Goal: Task Accomplishment & Management: Manage account settings

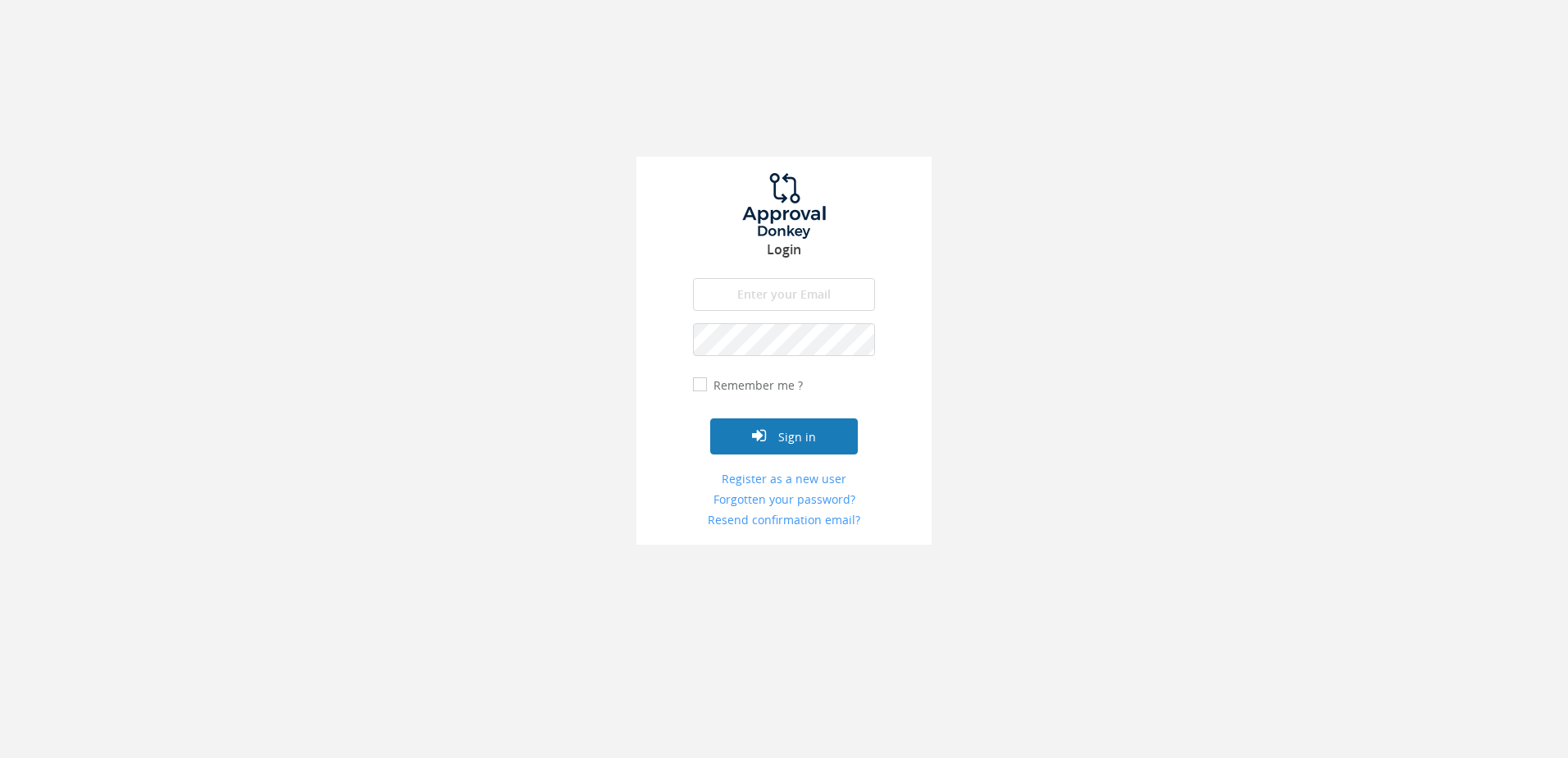
type input "[PERSON_NAME][EMAIL_ADDRESS][DOMAIN_NAME]"
click at [768, 430] on button "Sign in" at bounding box center [784, 436] width 148 height 36
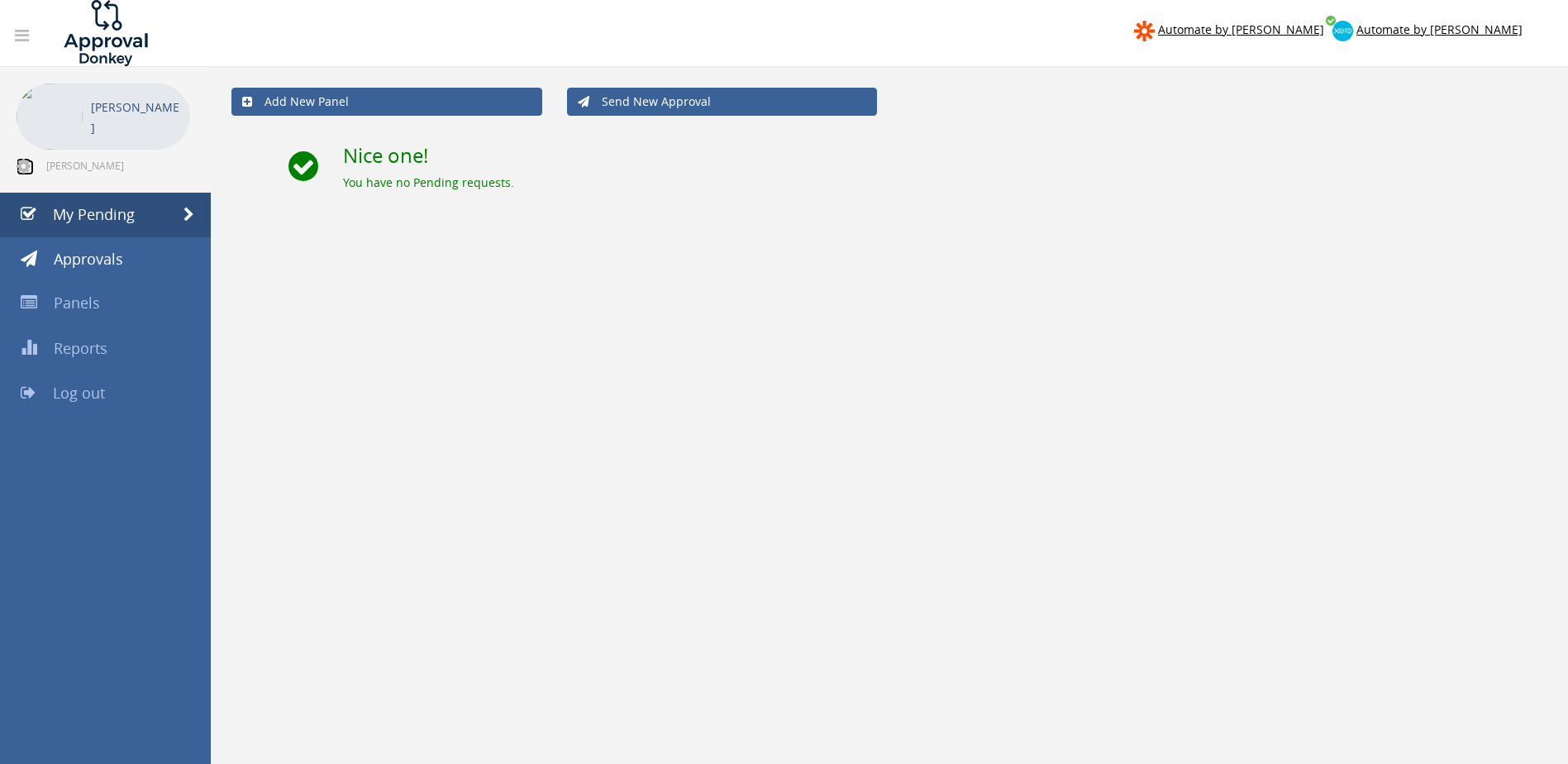
click at [30, 165] on icon at bounding box center [23, 166] width 14 height 17
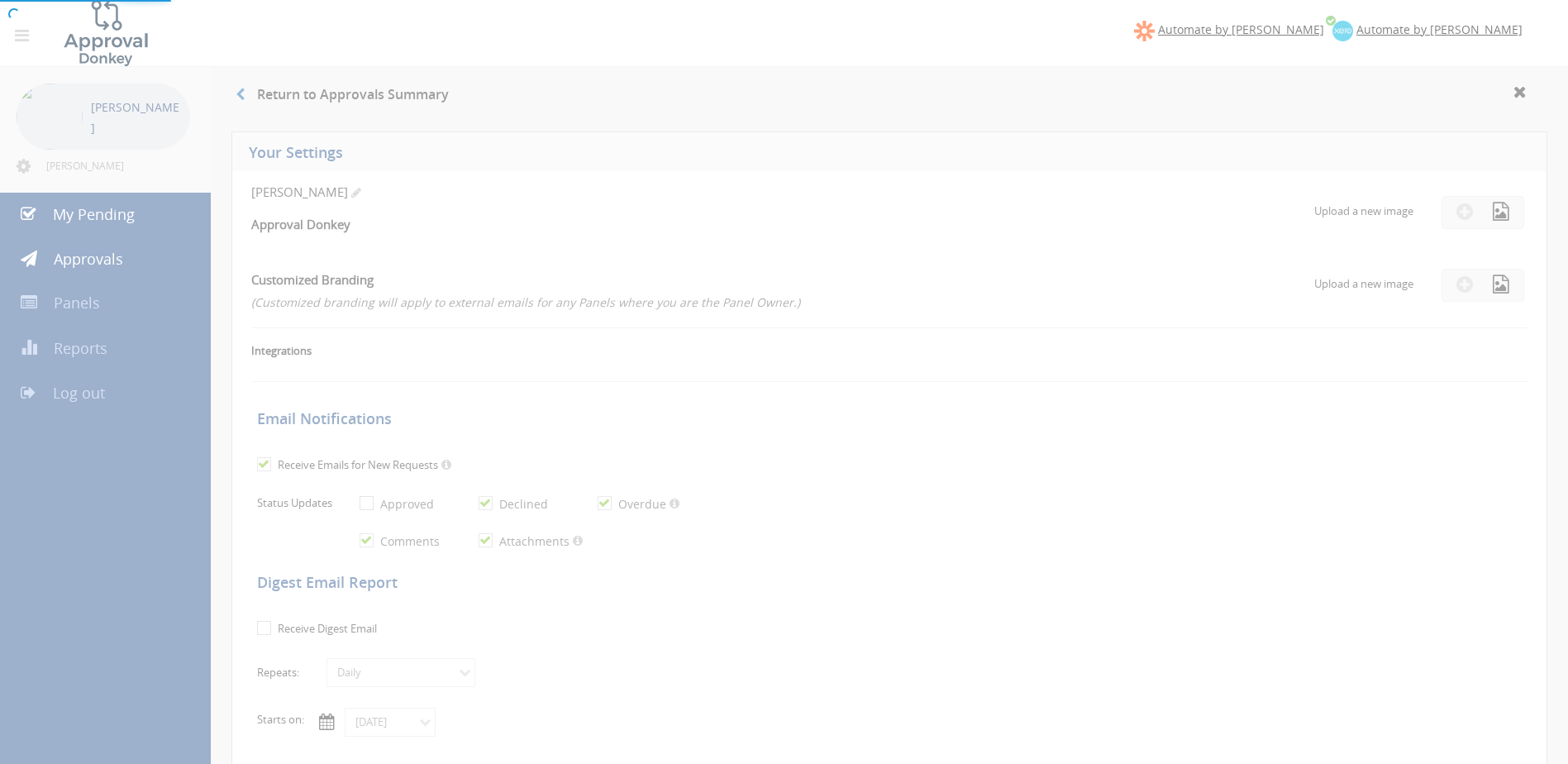
checkbox input "true"
select select "number:1"
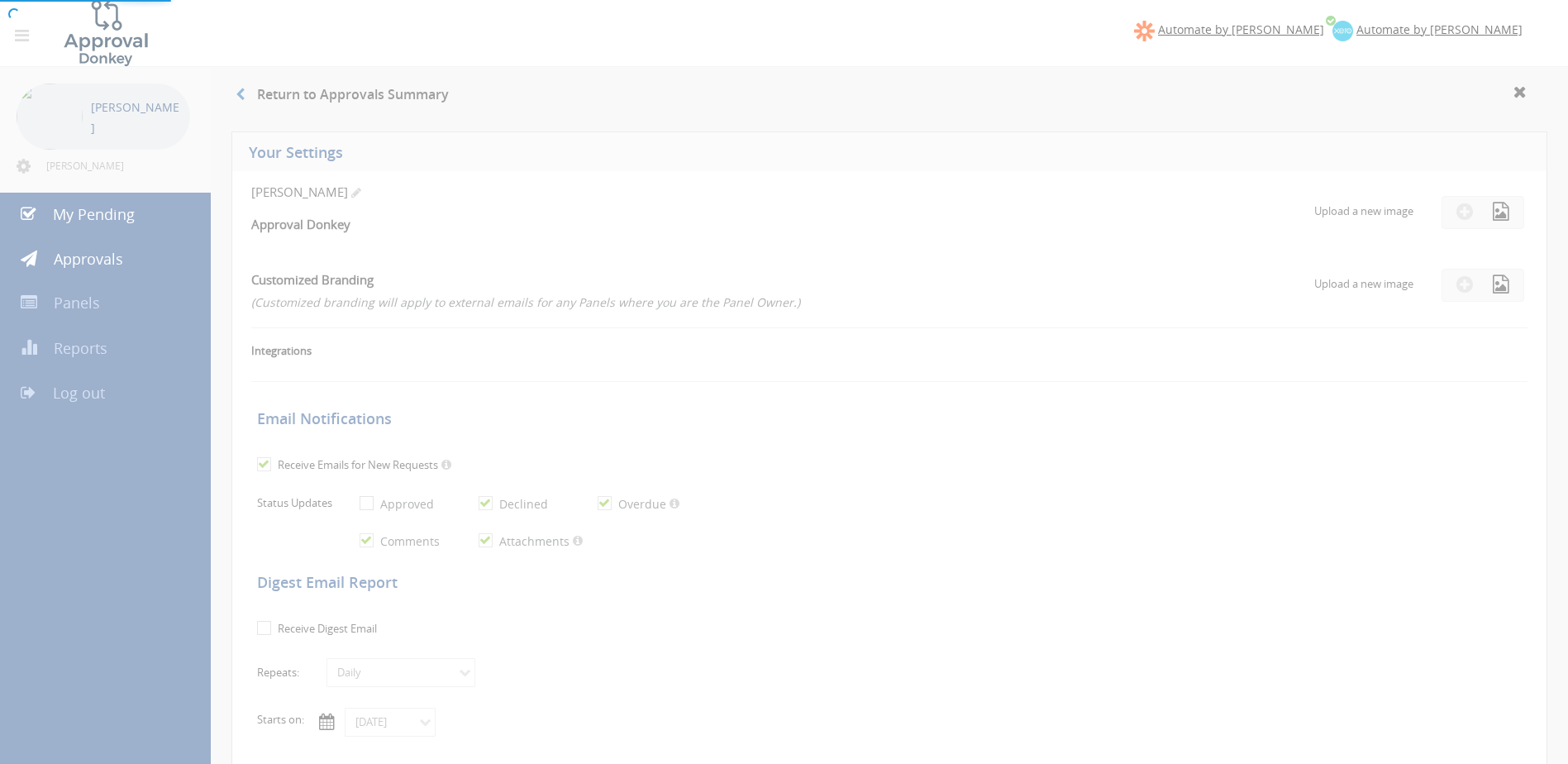
checkbox input "true"
type input "[DATE]"
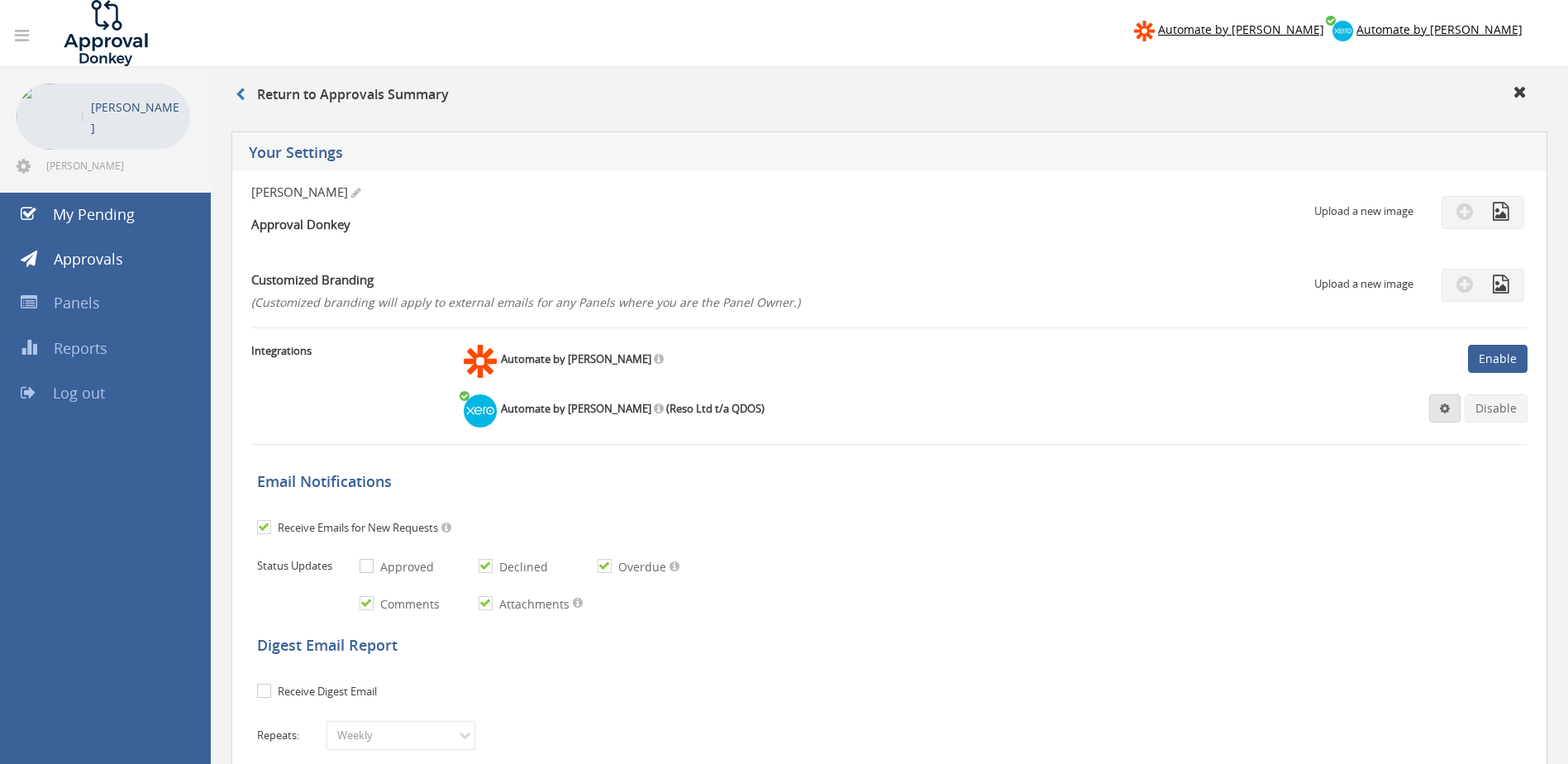
click at [1450, 407] on span at bounding box center [1445, 408] width 10 height 11
click at [1374, 443] on link "Settings" at bounding box center [1395, 441] width 126 height 26
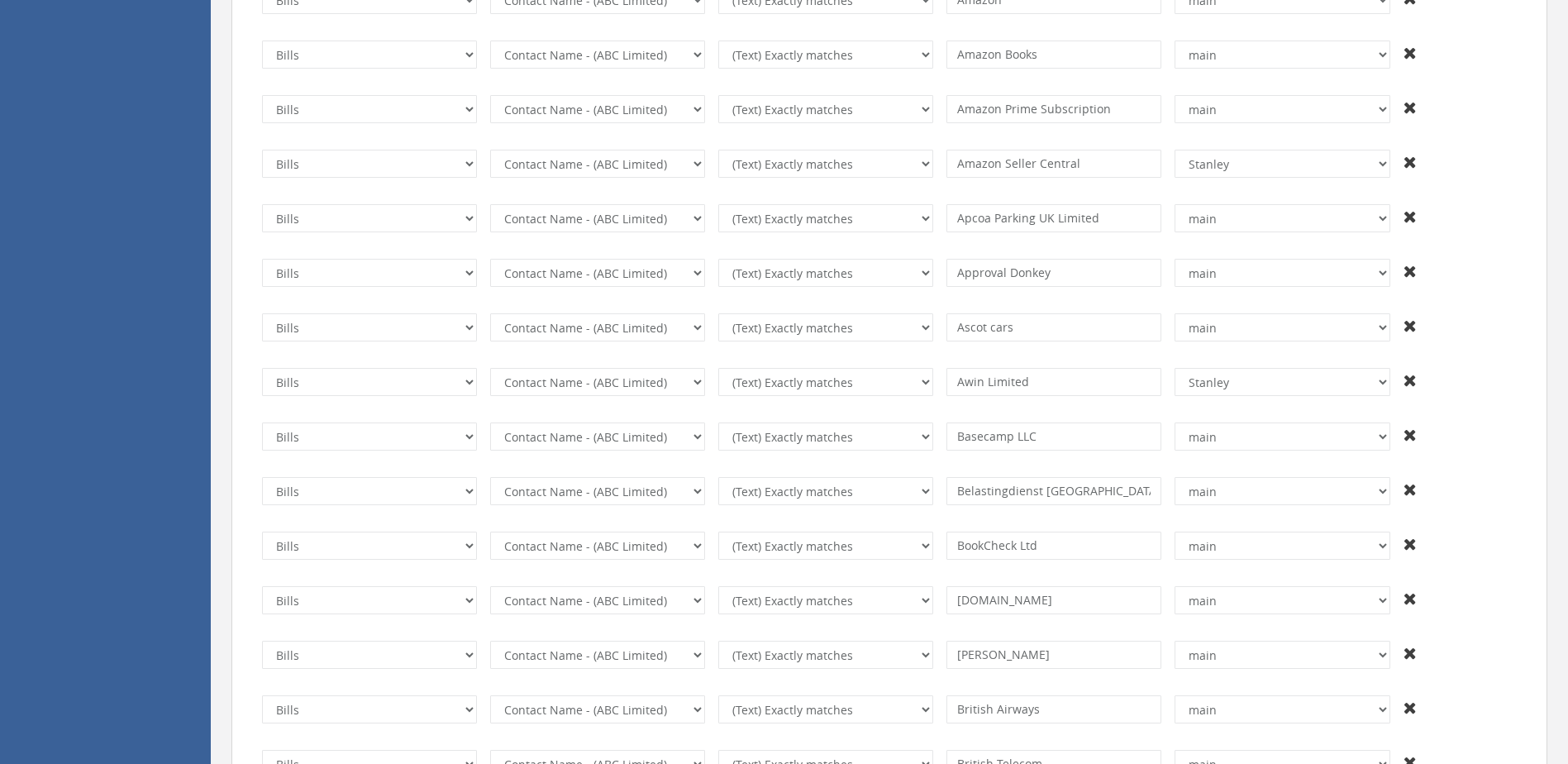
scroll to position [6843, 0]
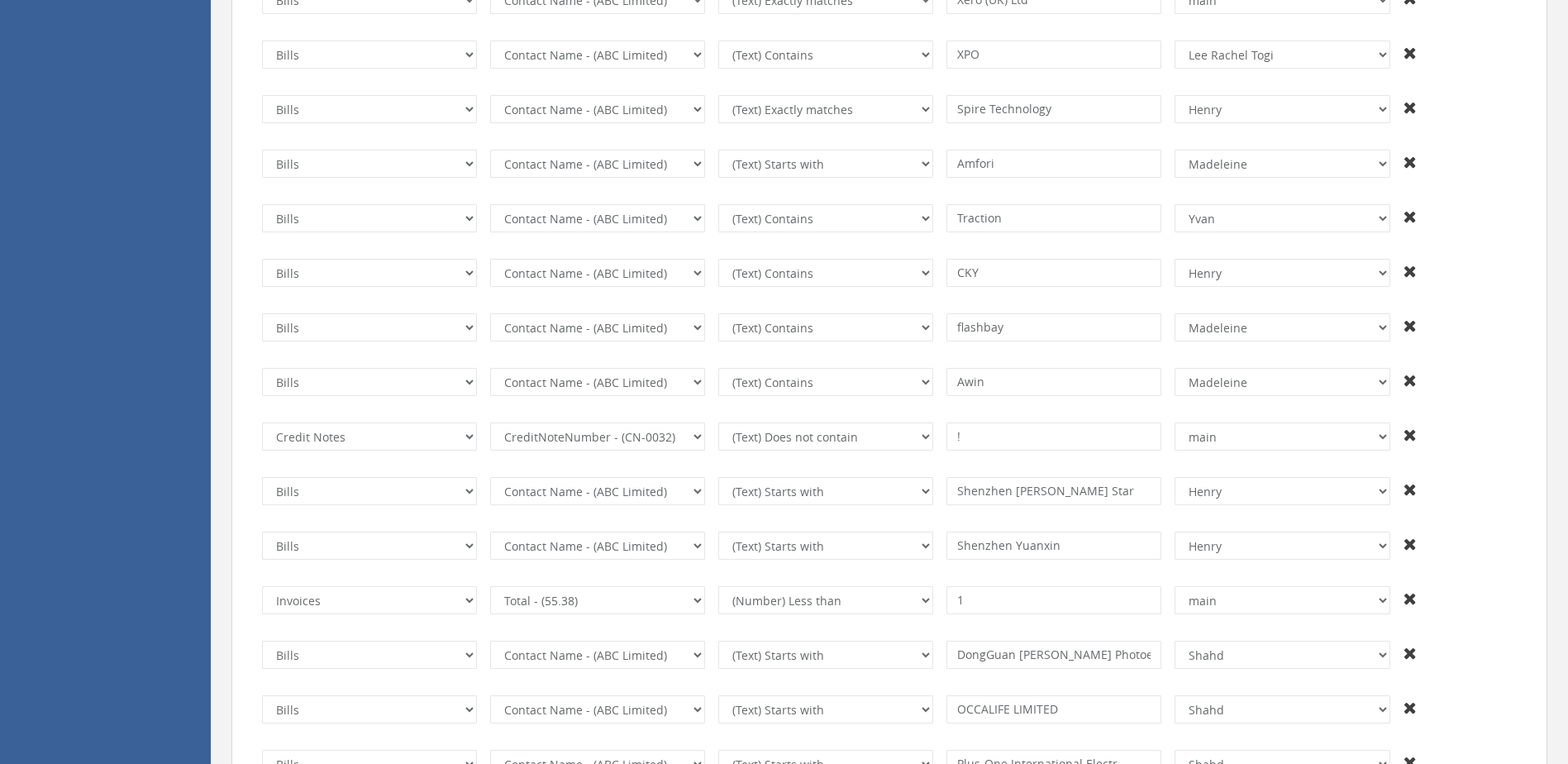
click at [1411, 381] on icon at bounding box center [1411, 381] width 13 height 17
select select "number:3"
select select "number:102"
select select "number:2"
type input "!"
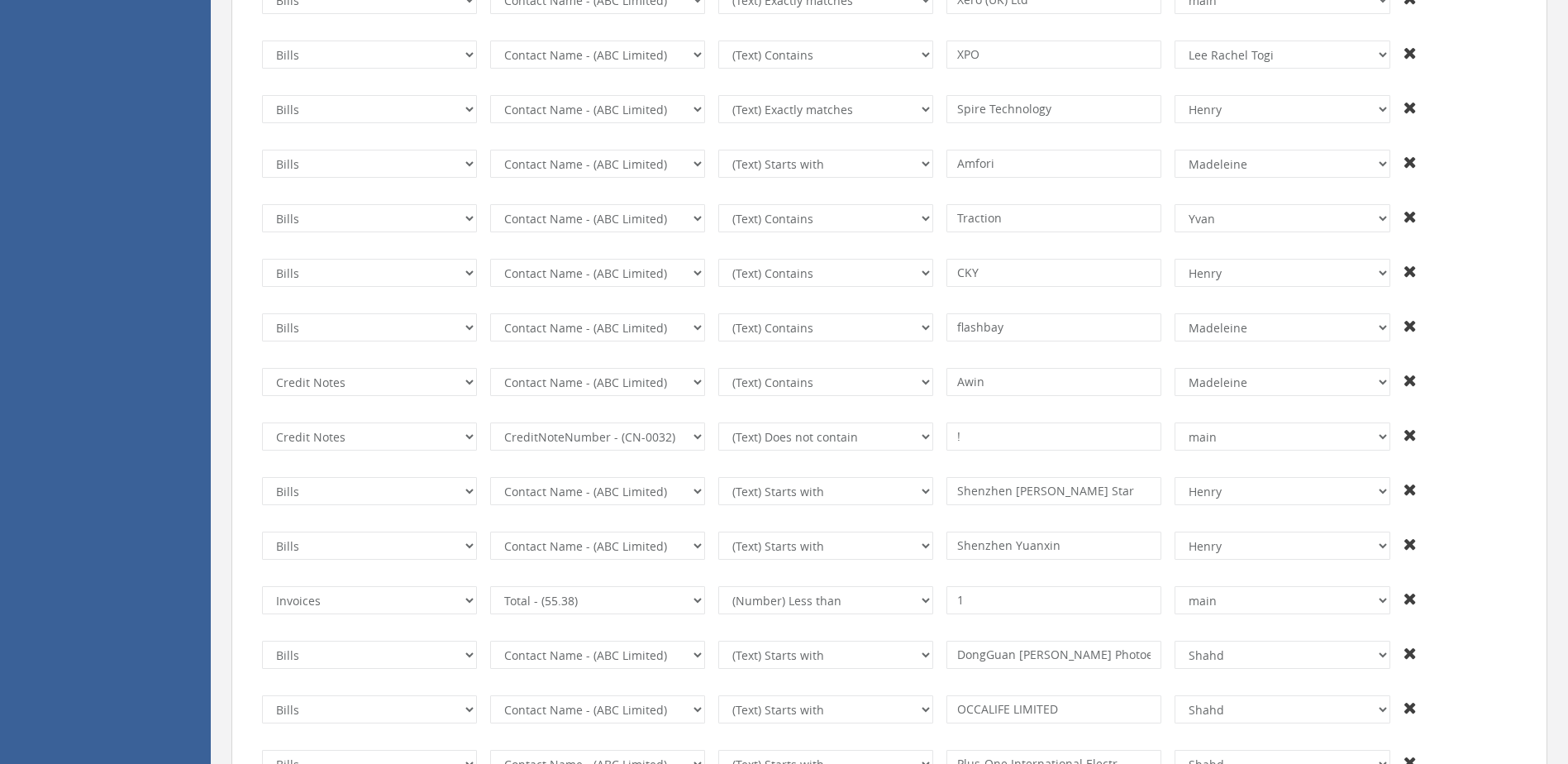
select select "number:13428"
select select "number:2"
select select "number:7"
type input "Shenzhen [PERSON_NAME] Star"
select select "number:13440"
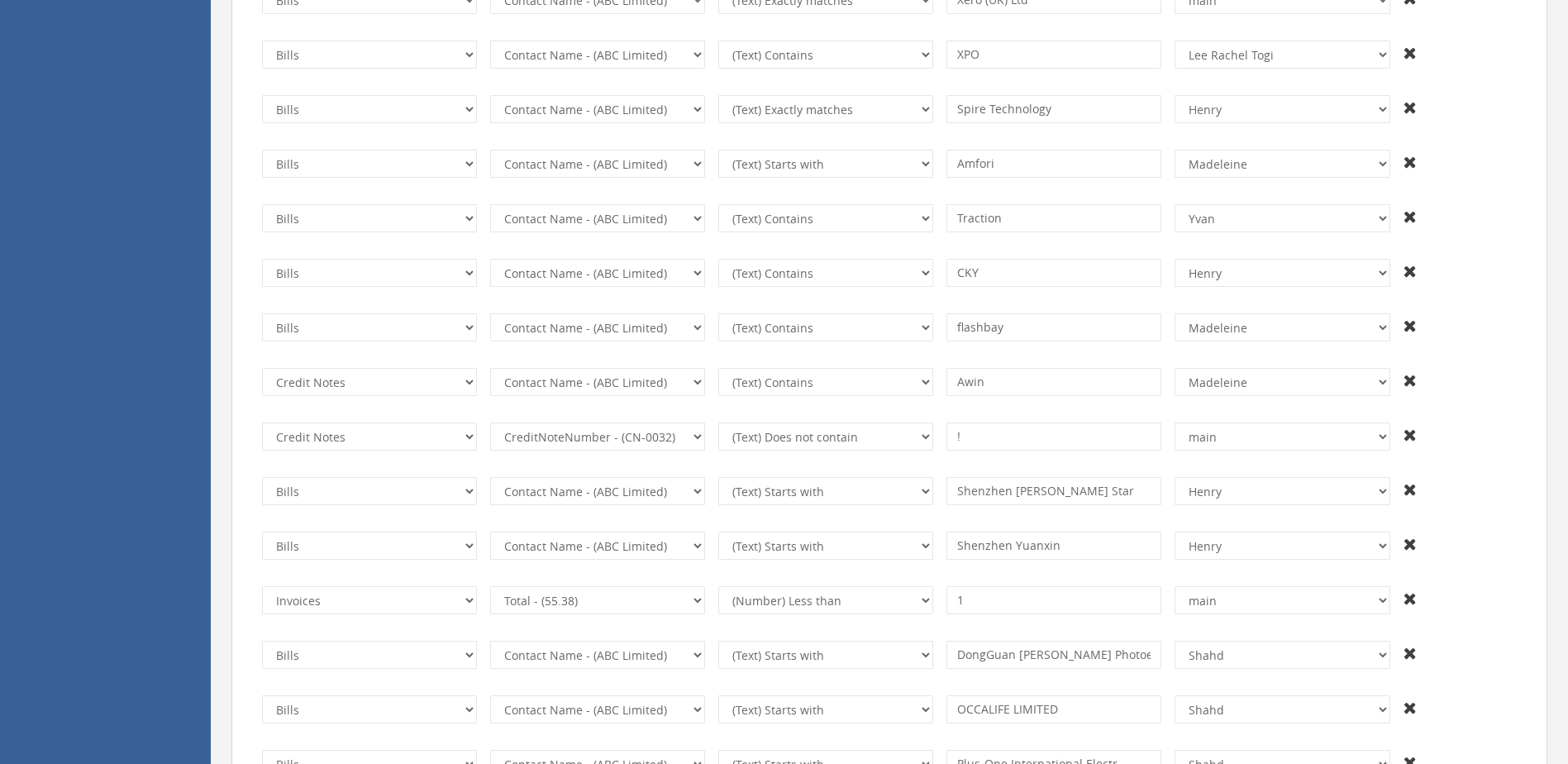
type input "Shenzhen Yuanxin"
select select "number:1"
select select "number:36"
select select "number:12"
type input "1"
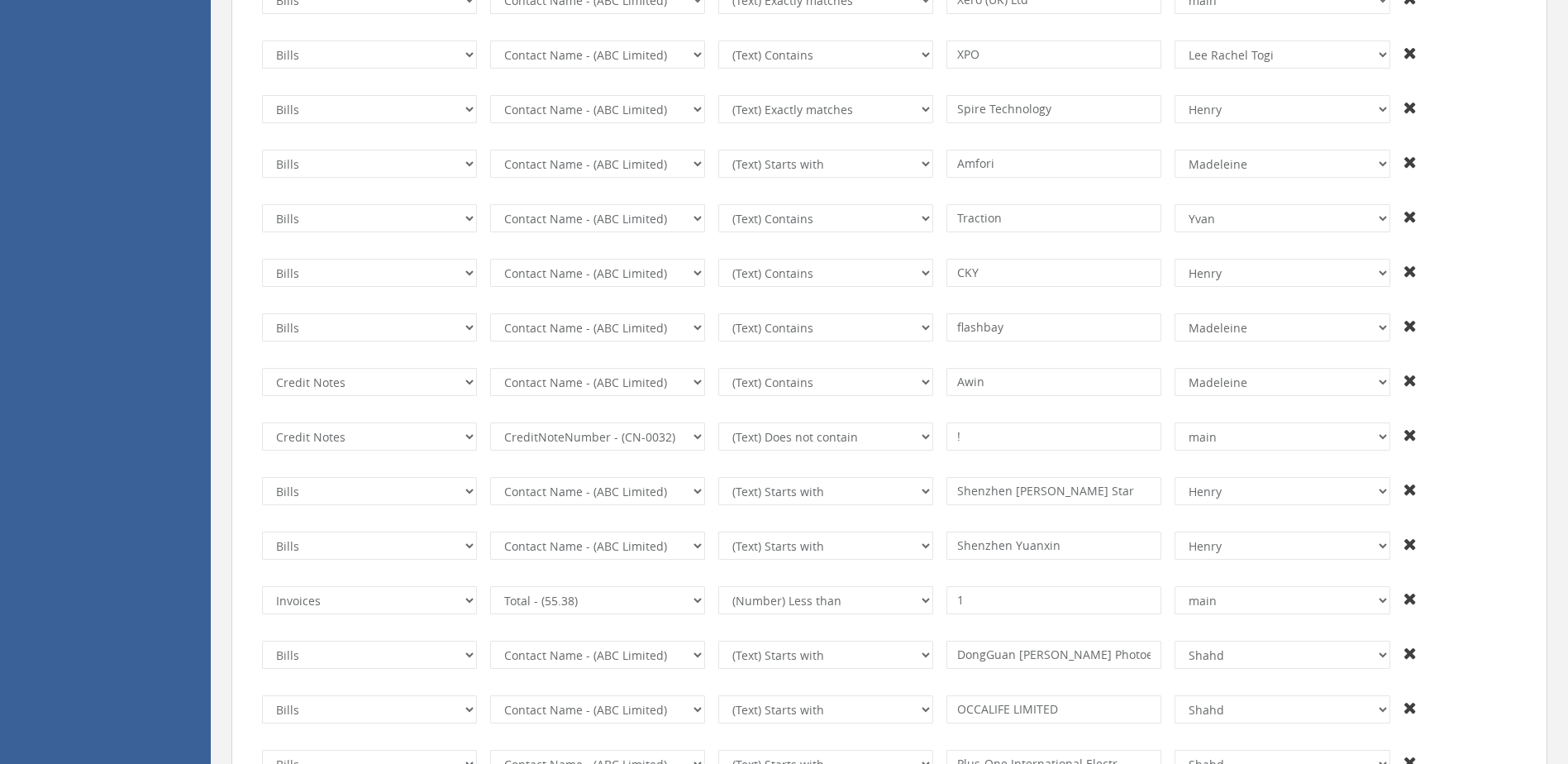
select select "number:13428"
select select "number:2"
select select "number:55"
select select "number:7"
type input "DongGuan [PERSON_NAME] Photoelectric Technology"
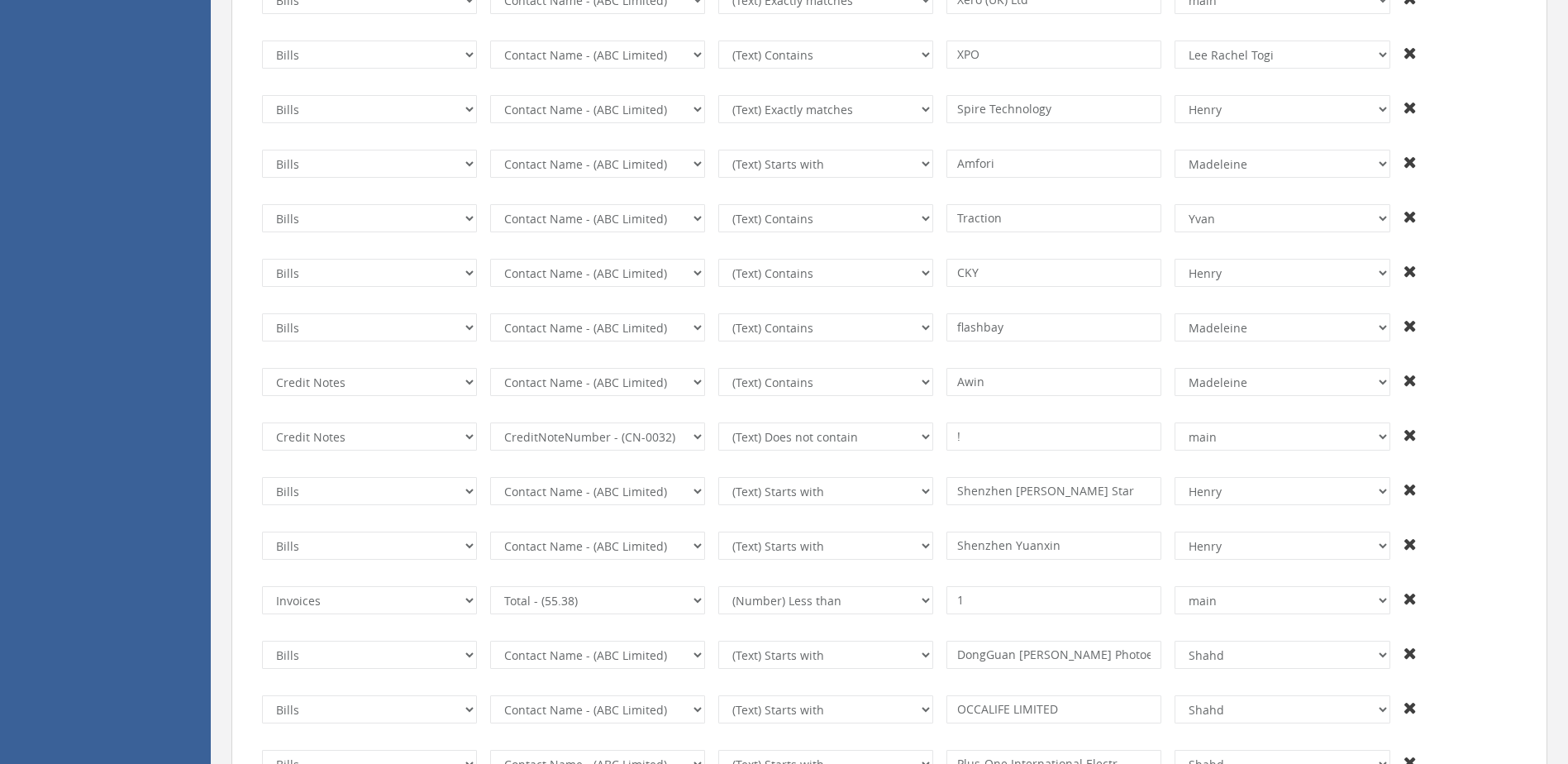
select select "number:13701"
type input "OCCALIFE LIMITED"
type input "Plus-One International Electr"
type input "Beelan Technology Co Ltd"
select select "number:13433"
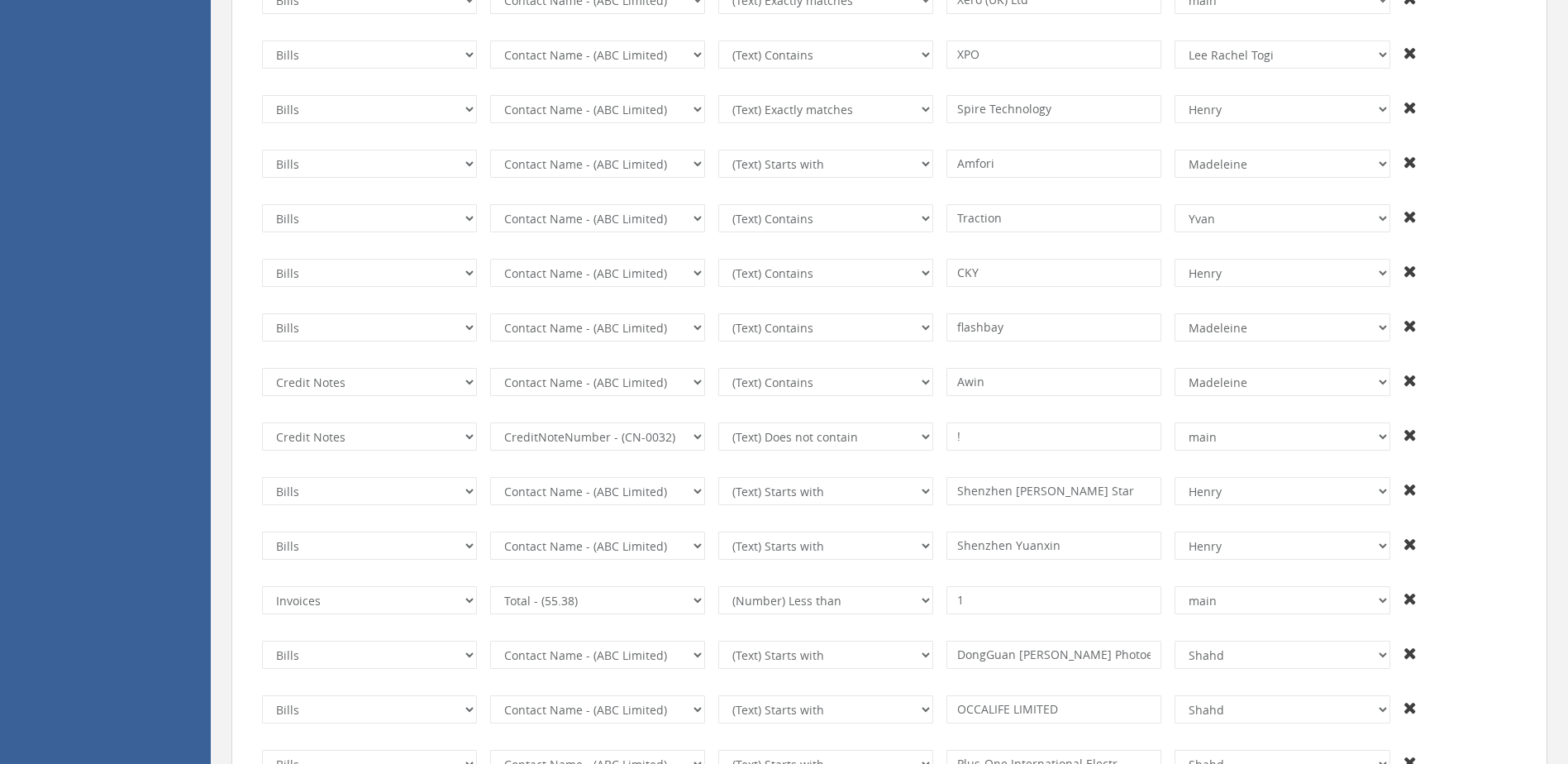
type input "VINA INTERNATIONAL HOLDINGS LTD"
select select "number:13440"
type input "HAUBTMANN"
select select "number:13703"
type input "Technolaq"
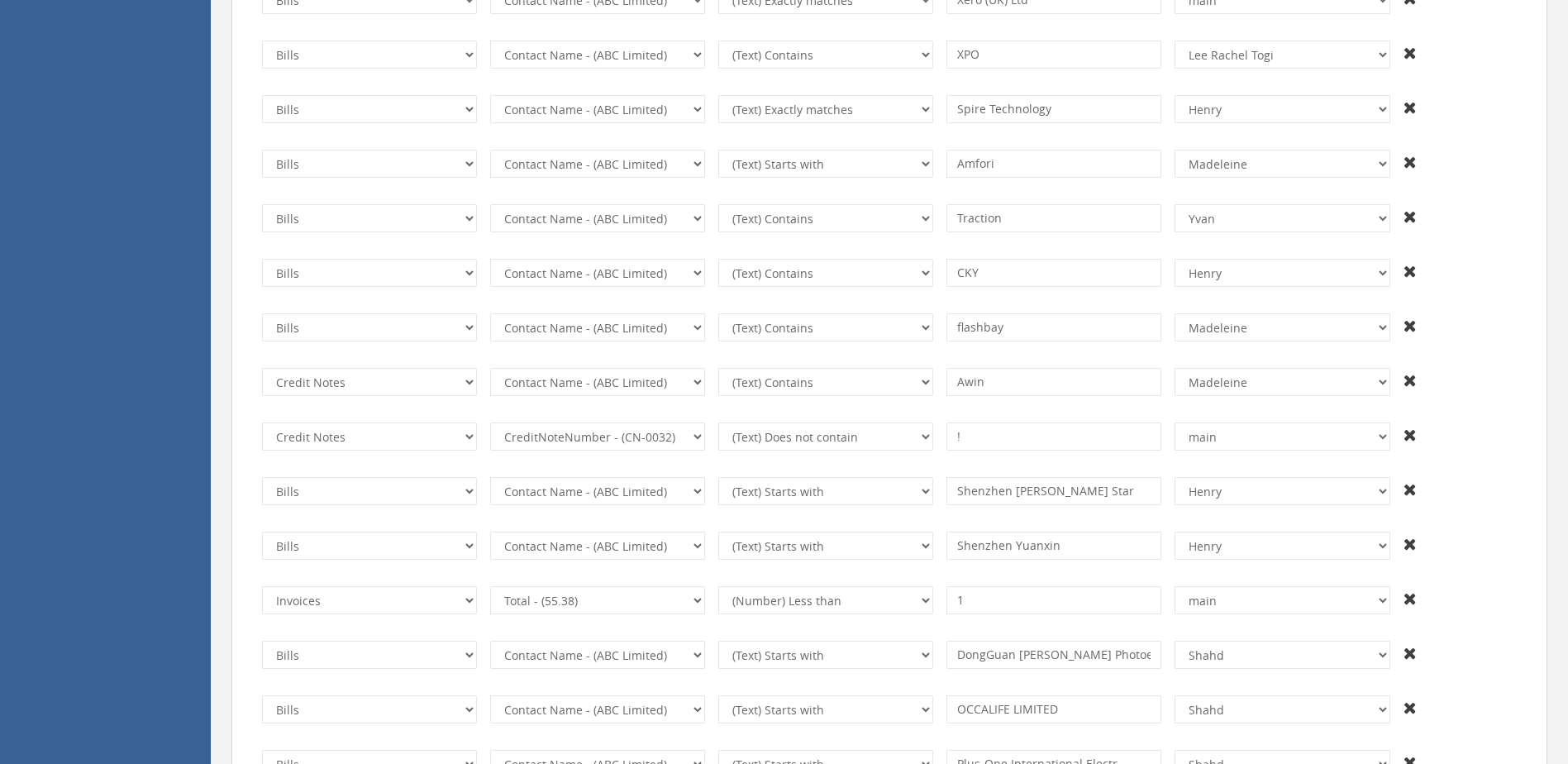
type input "Bobitech"
select select "number:1"
type input "krcs"
select select "number:13779"
select select "number:3"
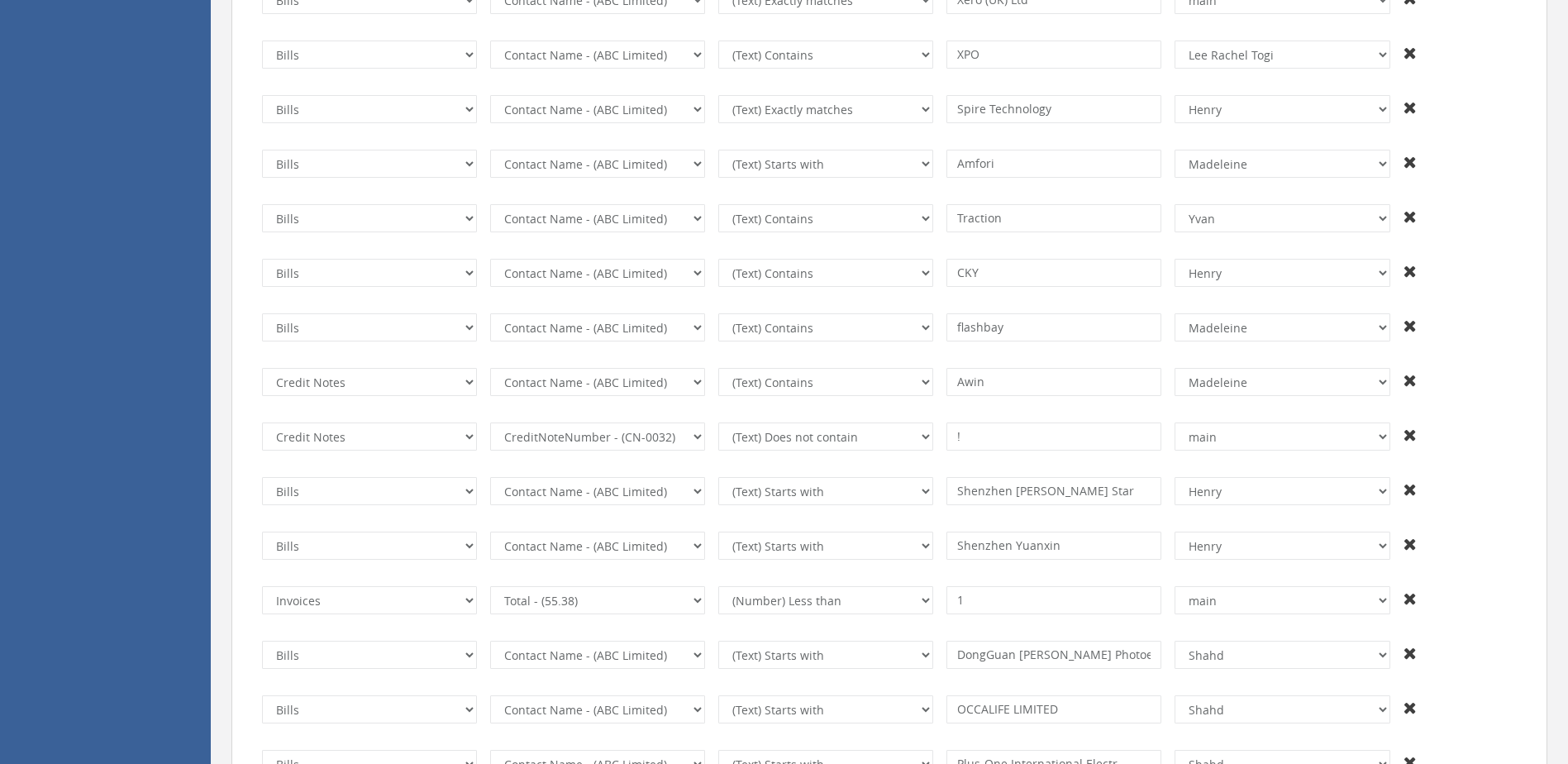
select select "number:102"
select select "number:11"
type input "1"
select select "number:13428"
select select "number:2"
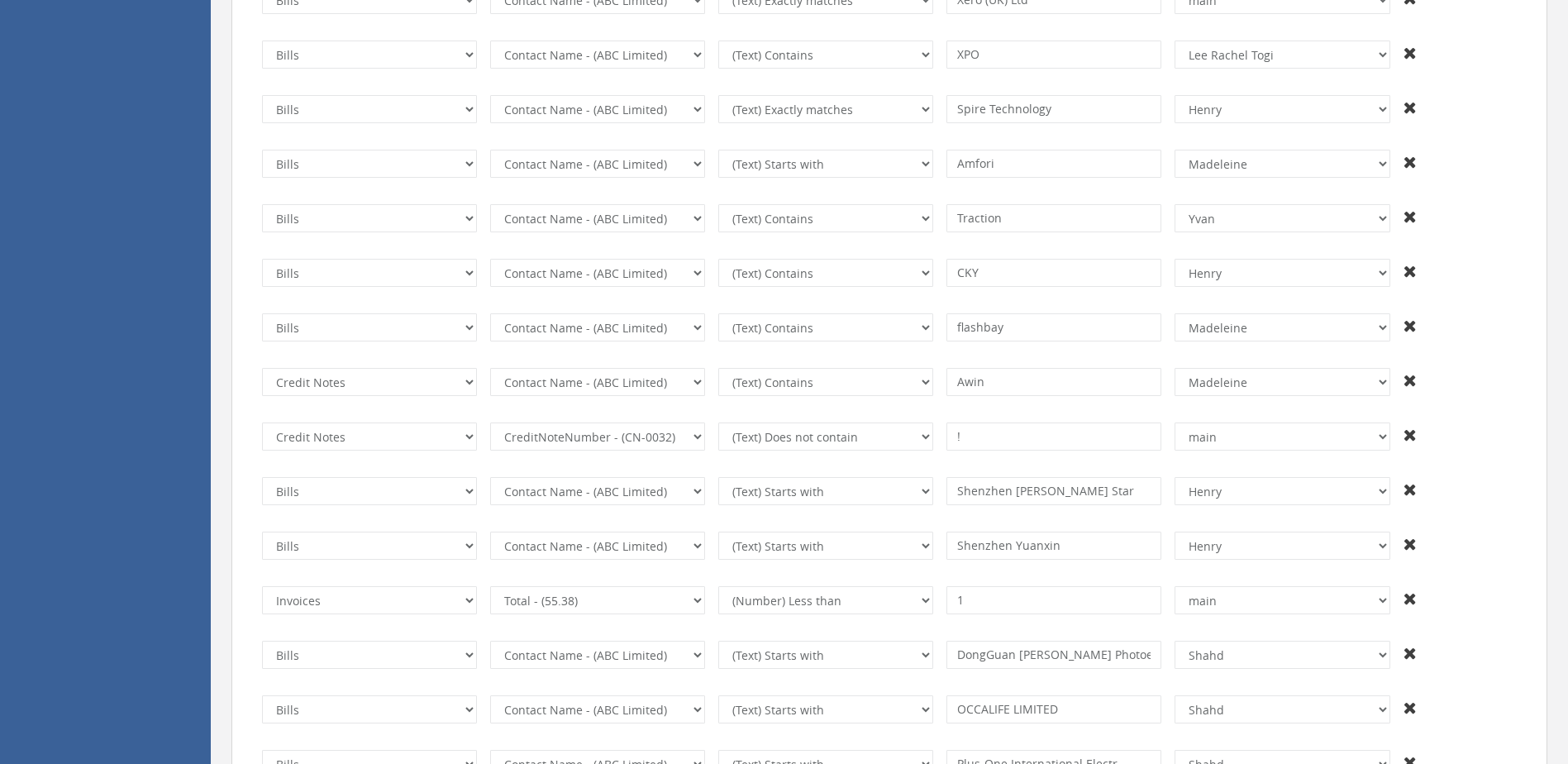
select select "number:7"
type input "[PERSON_NAME]"
select select "number:13433"
type input "kueh"
select select "number:13428"
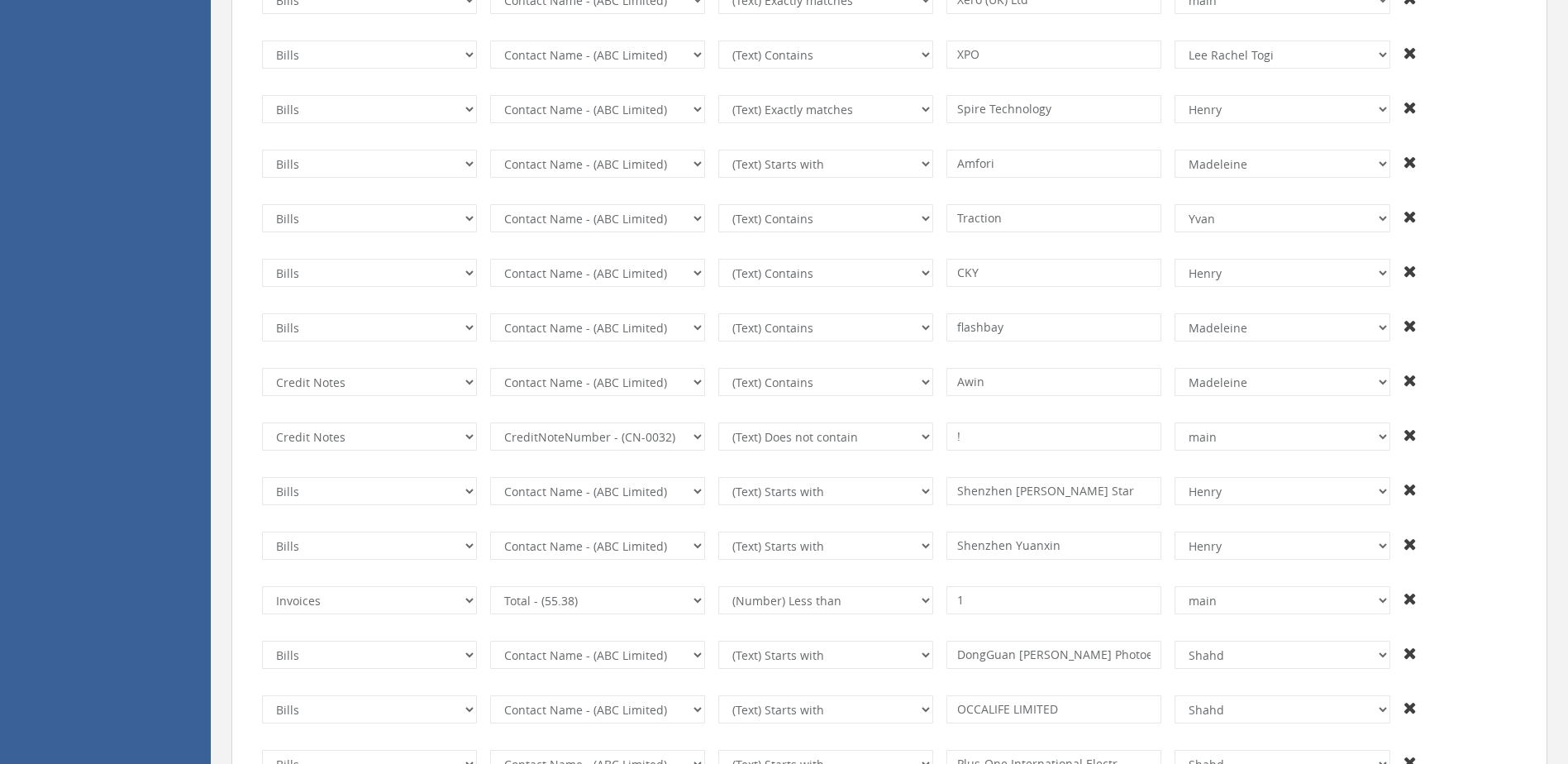
select select "number:1"
type input "virgin"
select select "number:7"
type input "[PERSON_NAME]"
type input "QDOS"
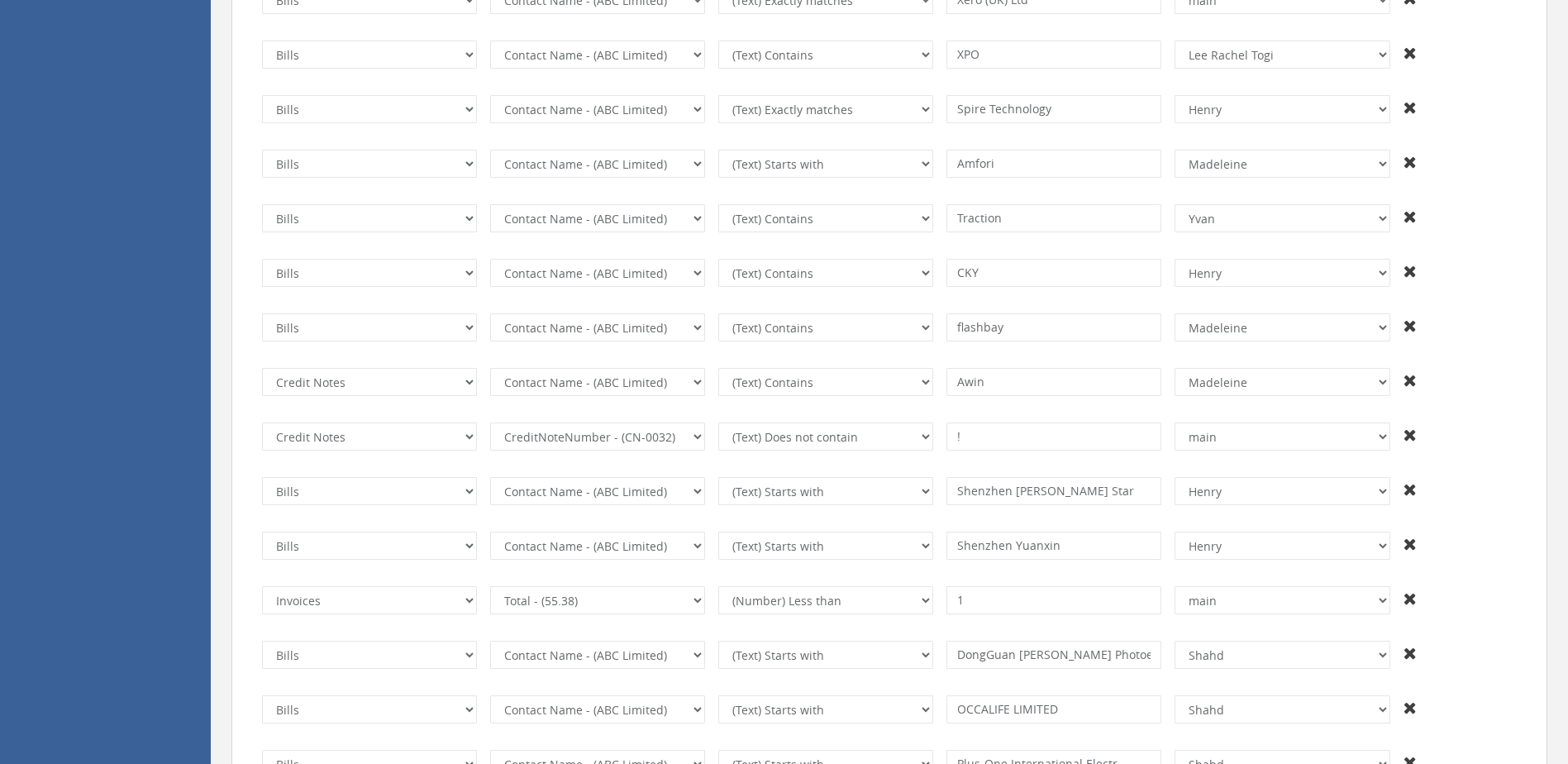
type input "L'Atelier"
select select "number:13703"
type input "[PERSON_NAME]"
select select "number:13428"
type input "FH"
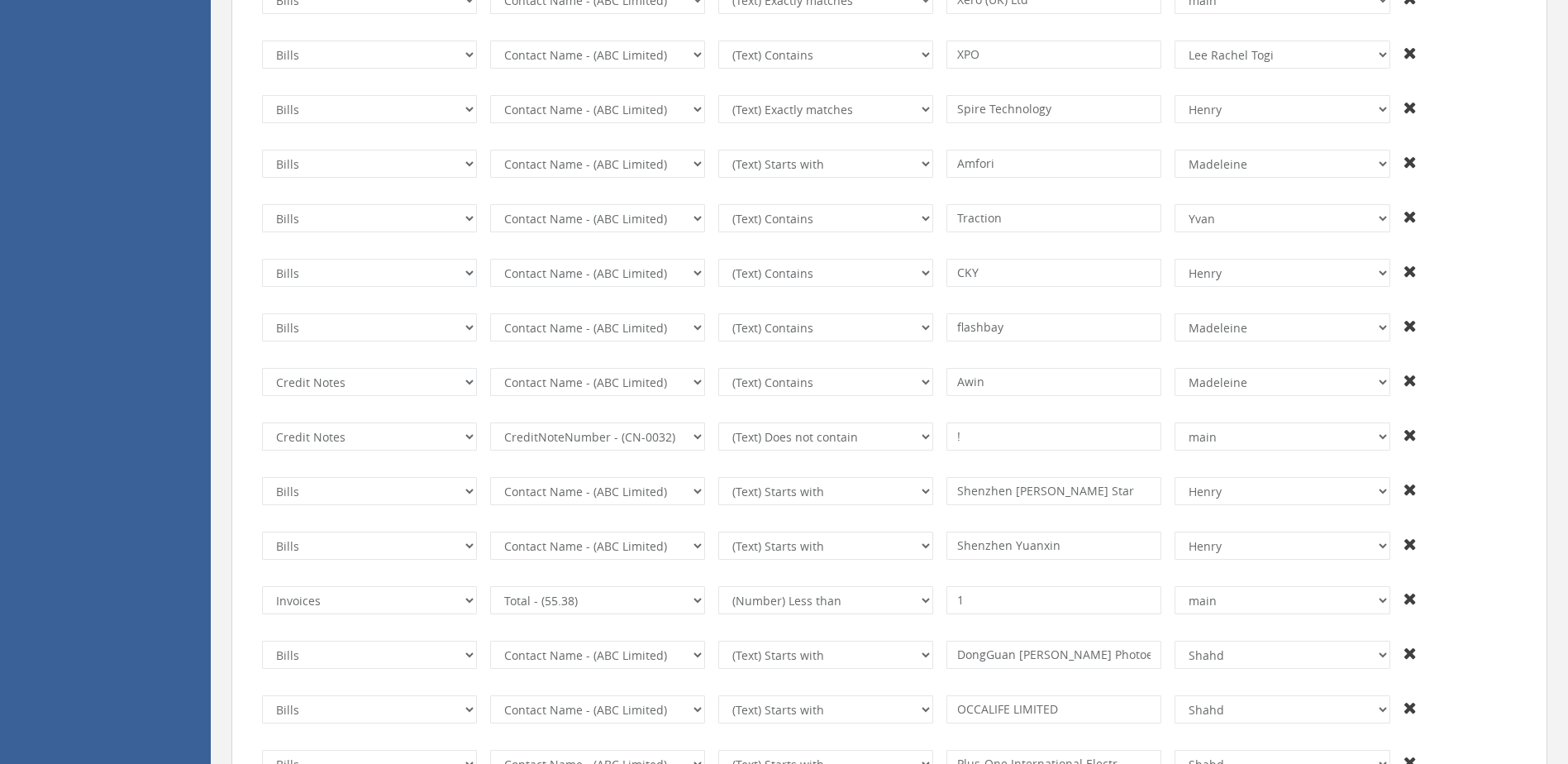
type input "axis"
select select "number:13438"
type input "slt"
select select "number:1"
type input "bureau"
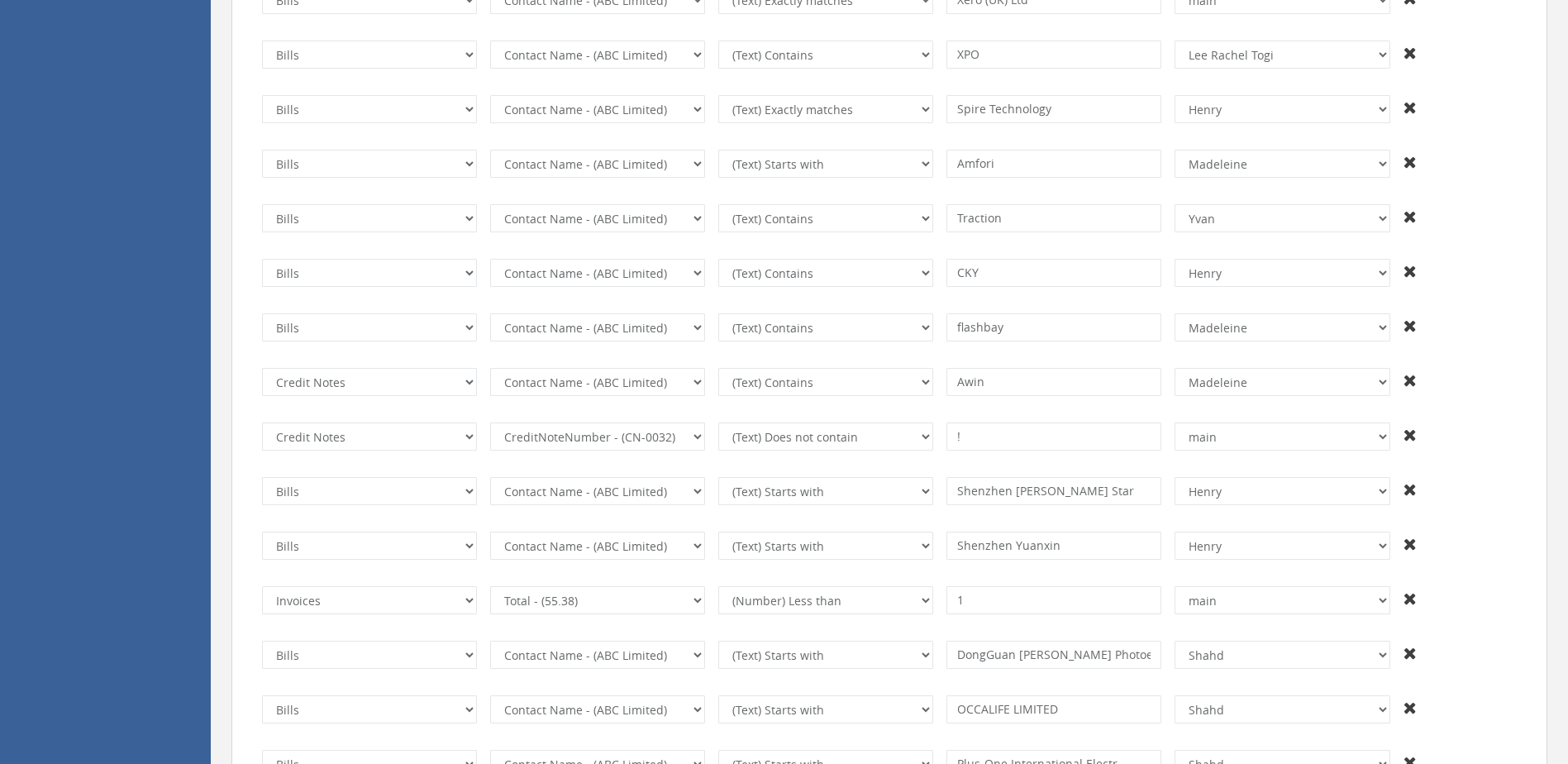
select select "number:13703"
type input "[PERSON_NAME]"
select select "number:13428"
type input "buat"
select select "number:13703"
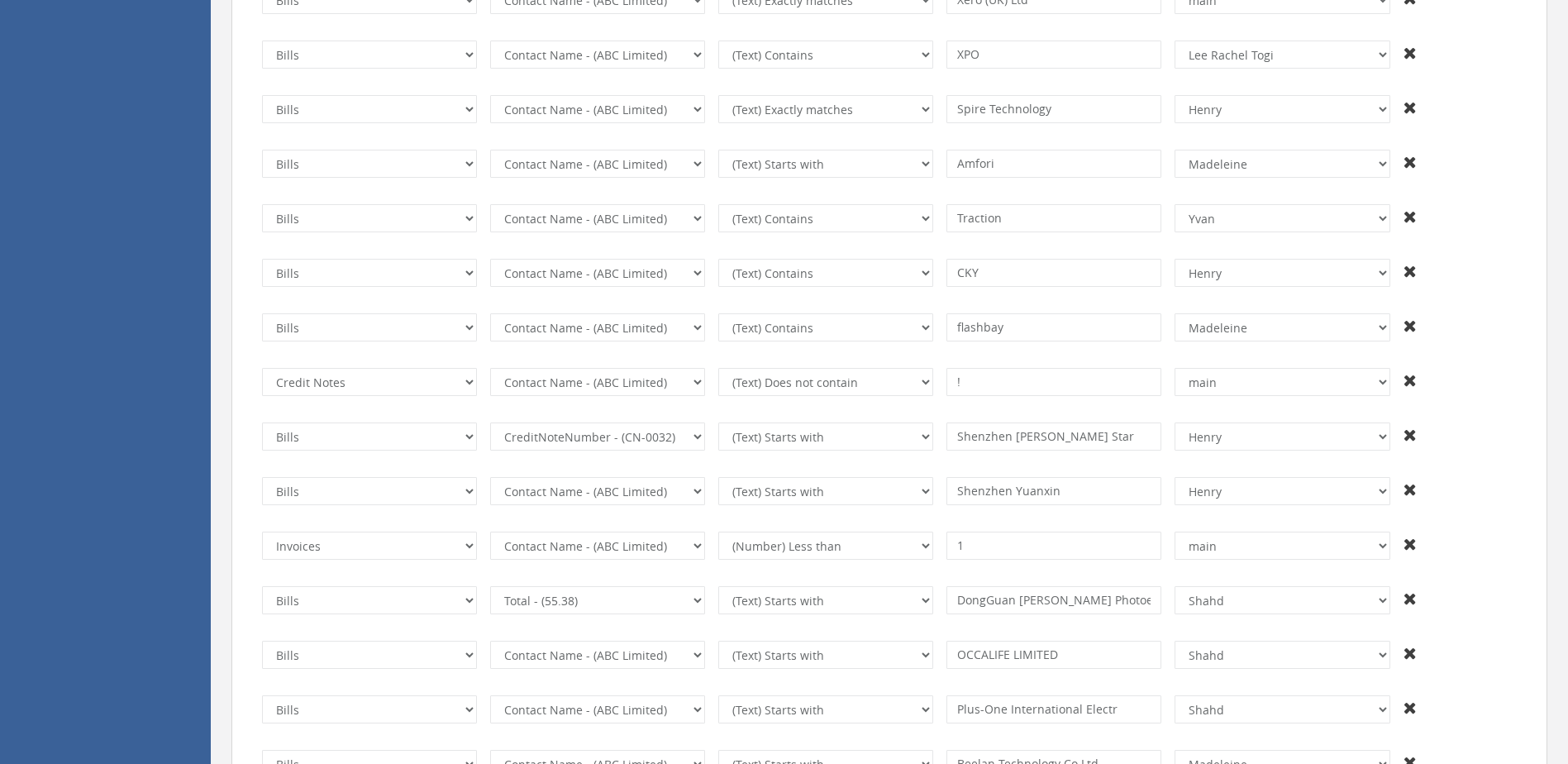
select select "number:55"
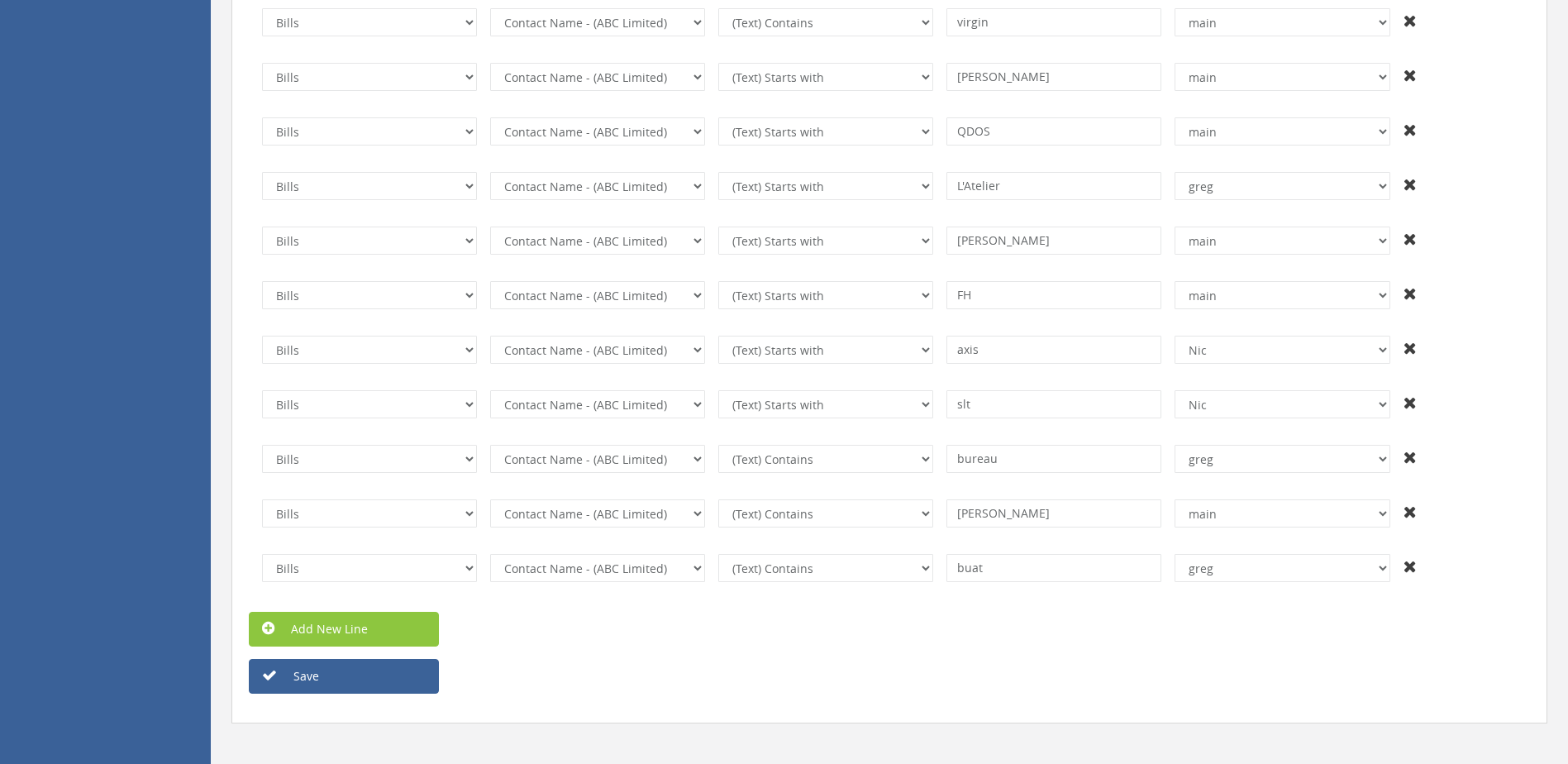
scroll to position [8088, 0]
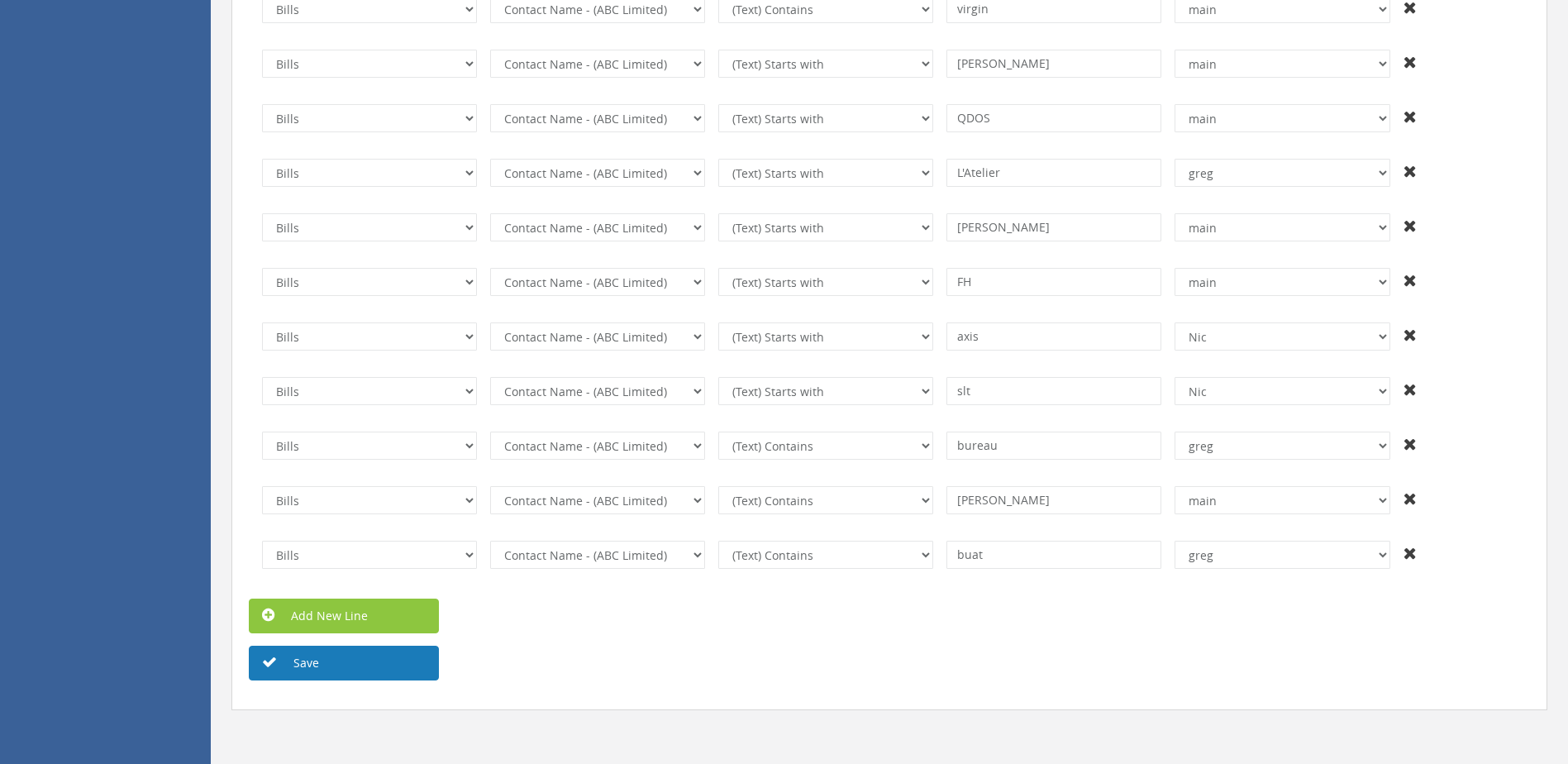
click at [310, 657] on button "Save" at bounding box center [344, 662] width 190 height 34
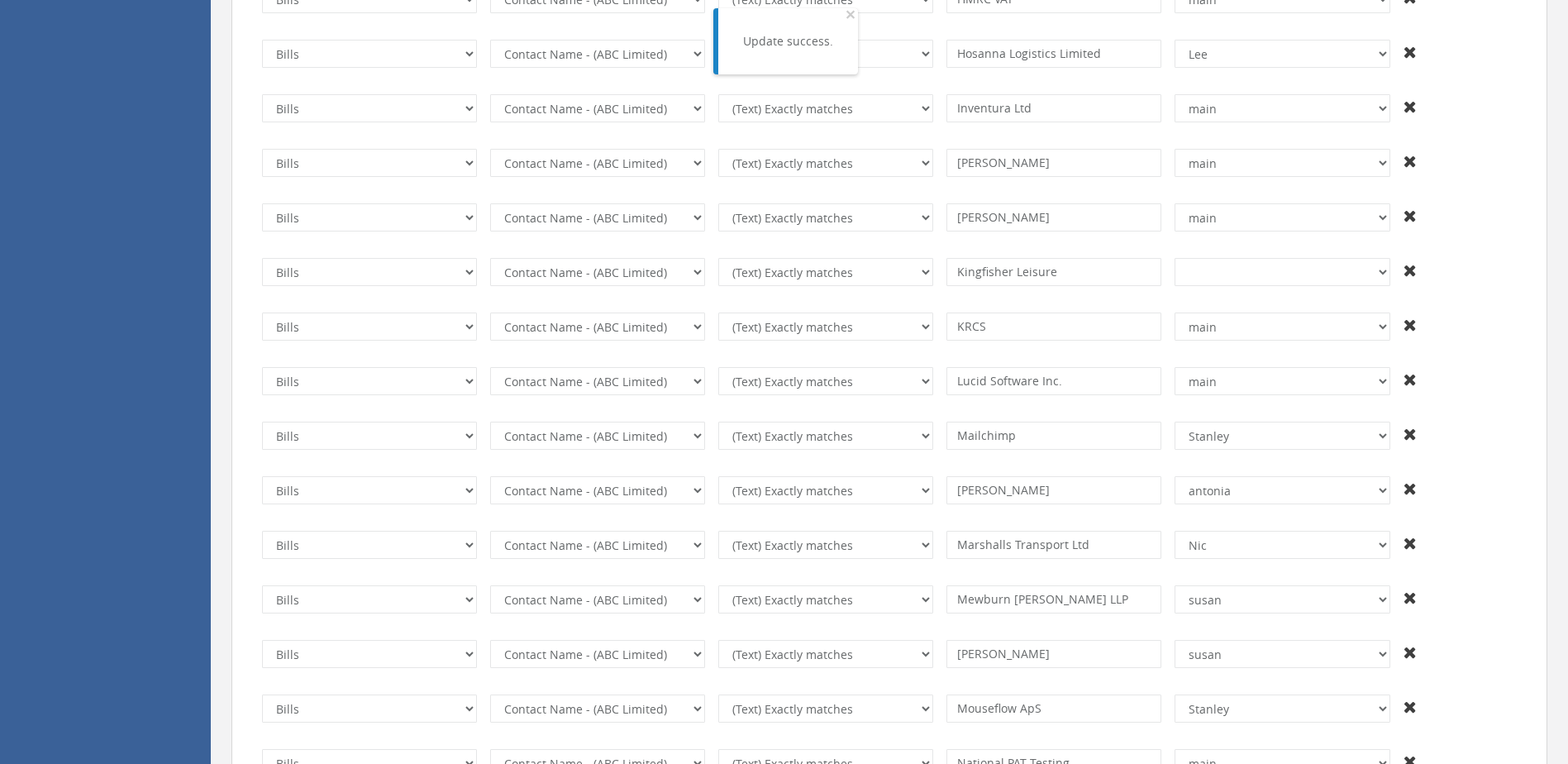
scroll to position [677, 0]
